Goal: Transaction & Acquisition: Purchase product/service

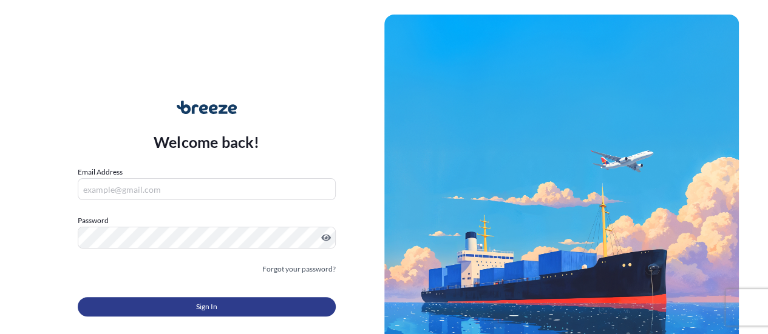
type input "[PERSON_NAME][EMAIL_ADDRESS][PERSON_NAME][DOMAIN_NAME]"
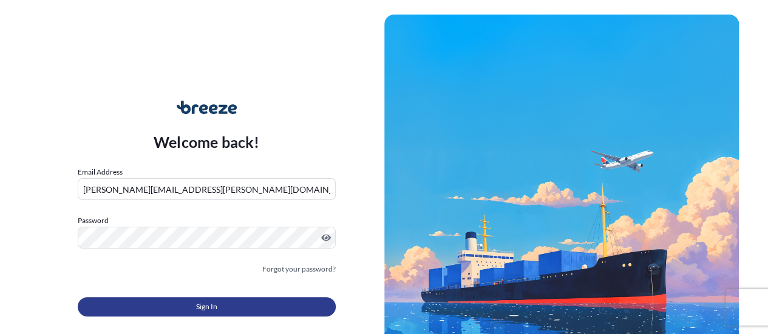
click at [251, 312] on button "Sign In" at bounding box center [207, 306] width 258 height 19
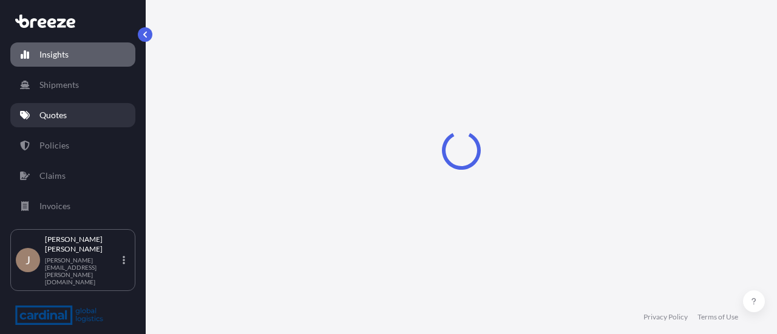
click at [73, 120] on link "Quotes" at bounding box center [72, 115] width 125 height 24
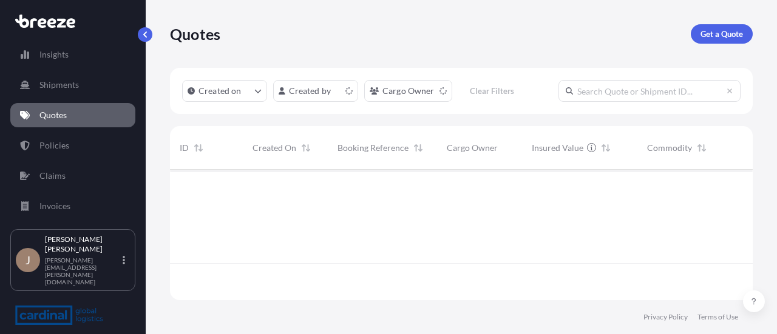
scroll to position [128, 573]
click at [308, 104] on div "Created on Created by Cargo Owner Clear Filters" at bounding box center [461, 91] width 582 height 46
click at [722, 41] on link "Get a Quote" at bounding box center [721, 33] width 62 height 19
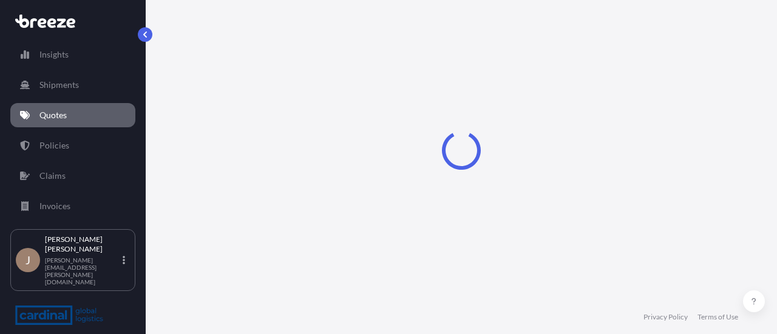
select select "Sea"
select select "1"
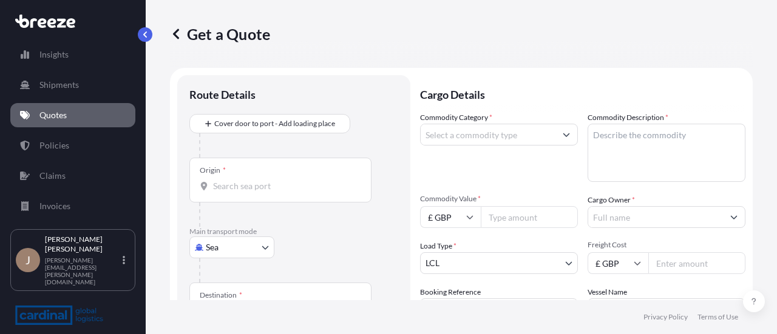
scroll to position [19, 0]
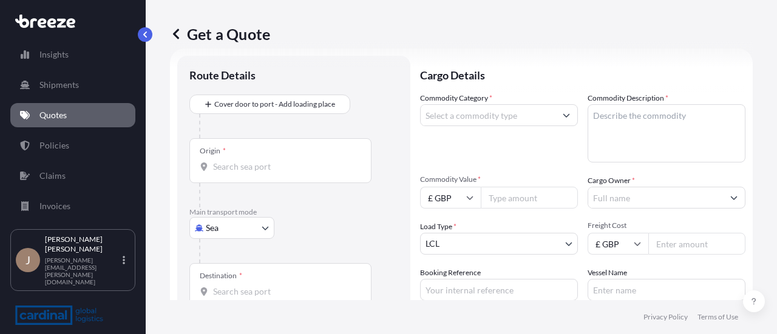
click at [280, 152] on div "Origin *" at bounding box center [280, 160] width 182 height 45
click at [280, 161] on input "Origin *" at bounding box center [284, 167] width 143 height 12
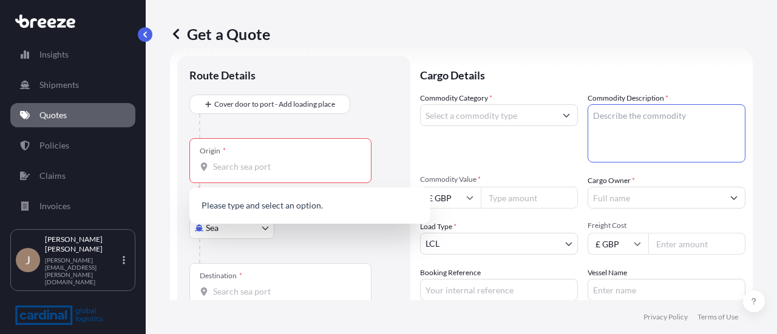
click at [731, 116] on textarea "Commodity Description *" at bounding box center [666, 133] width 158 height 58
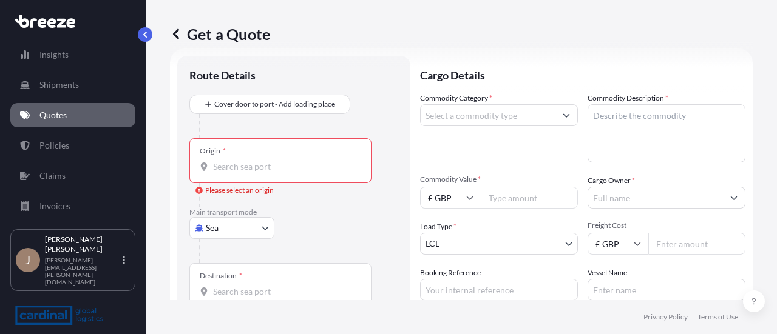
drag, startPoint x: 322, startPoint y: 143, endPoint x: 301, endPoint y: 167, distance: 31.9
click at [317, 147] on div "Origin *" at bounding box center [280, 160] width 182 height 45
click at [317, 161] on input "Origin * Please select an origin" at bounding box center [284, 167] width 143 height 12
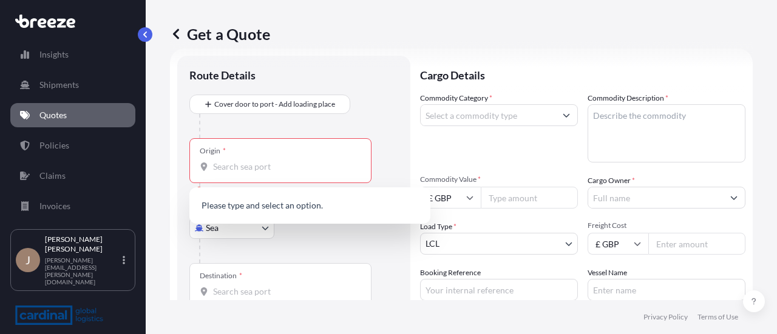
click at [281, 178] on div "Origin *" at bounding box center [280, 160] width 182 height 45
click at [281, 173] on input "Origin * Please select an origin" at bounding box center [284, 167] width 143 height 12
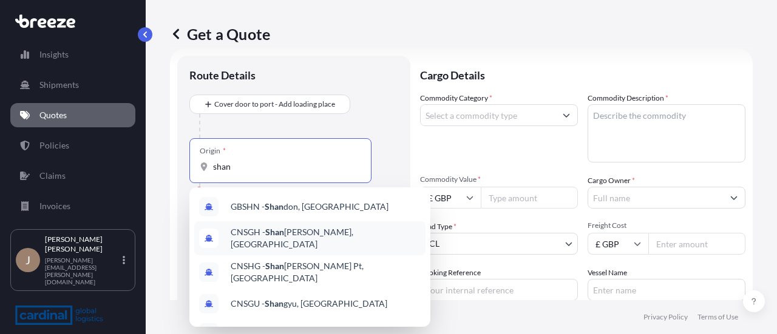
click at [308, 235] on span "CNSGH - [PERSON_NAME], [GEOGRAPHIC_DATA]" at bounding box center [326, 238] width 190 height 24
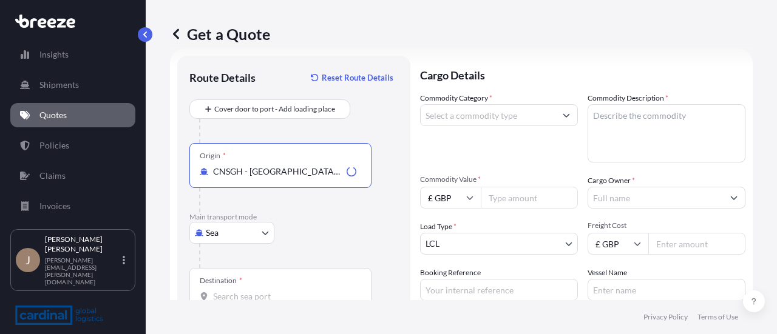
type input "CNSGH - [GEOGRAPHIC_DATA], [GEOGRAPHIC_DATA]"
click at [259, 292] on input "Destination *" at bounding box center [284, 297] width 143 height 12
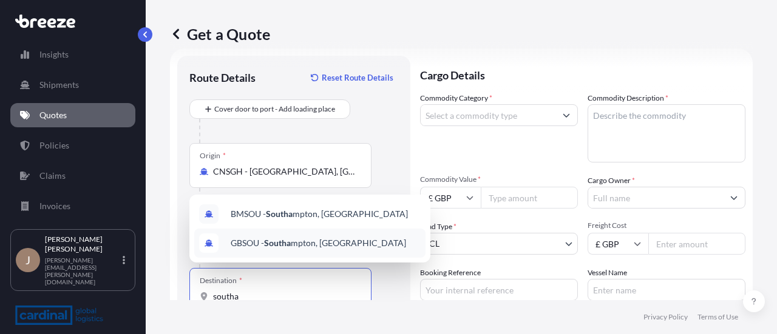
click at [323, 241] on span "GBSOU - Southa mpton, [GEOGRAPHIC_DATA]" at bounding box center [318, 243] width 175 height 12
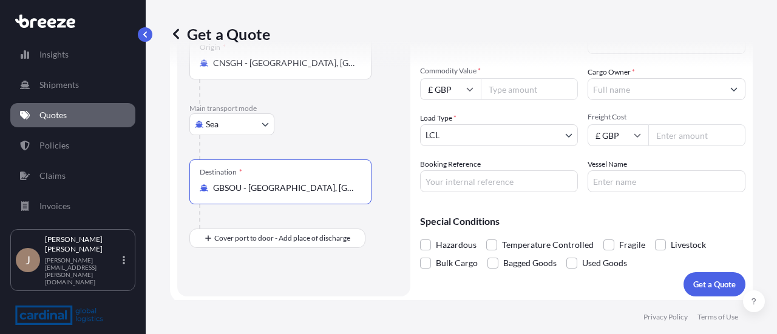
scroll to position [131, 0]
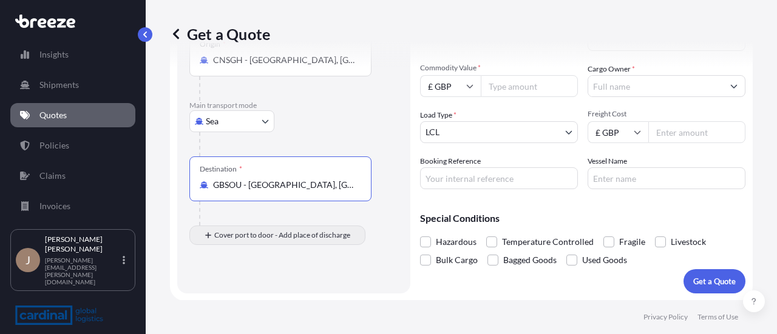
type input "GBSOU - [GEOGRAPHIC_DATA], [GEOGRAPHIC_DATA]"
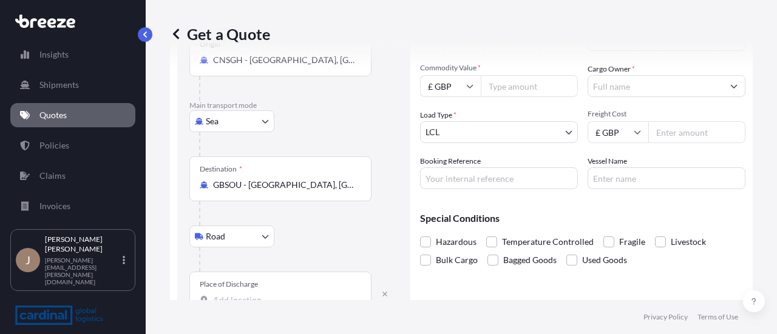
click at [250, 292] on div "Place of Discharge" at bounding box center [280, 294] width 182 height 45
click at [250, 294] on input "Place of Discharge" at bounding box center [284, 300] width 143 height 12
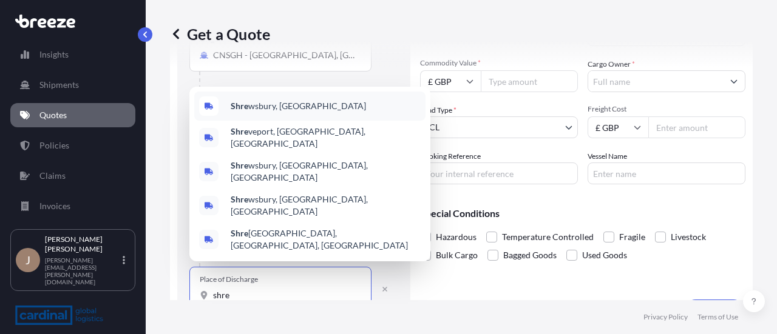
click at [306, 121] on div "Shre wsbury, [GEOGRAPHIC_DATA]" at bounding box center [309, 106] width 231 height 29
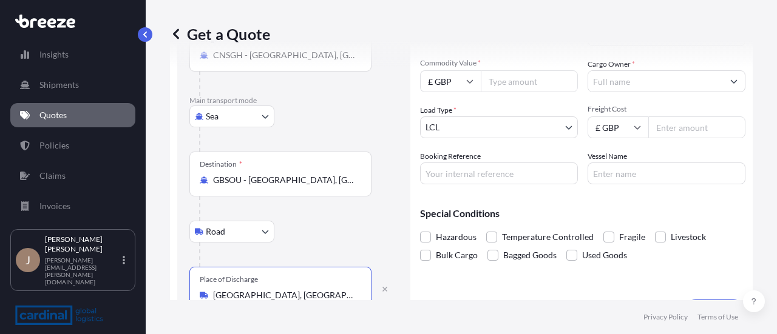
type input "[GEOGRAPHIC_DATA], [GEOGRAPHIC_DATA]"
click at [488, 87] on input "Commodity Value *" at bounding box center [529, 81] width 97 height 22
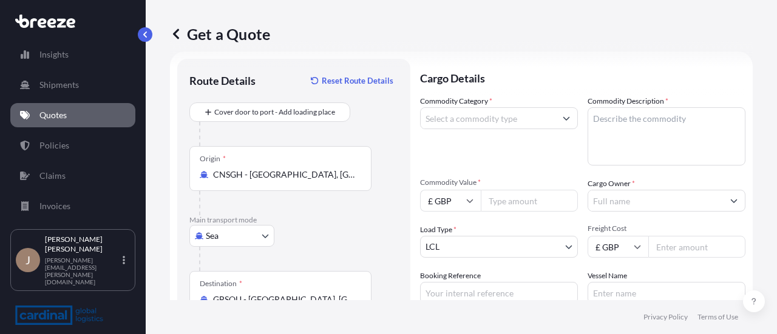
scroll to position [18, 0]
